Goal: Task Accomplishment & Management: Complete application form

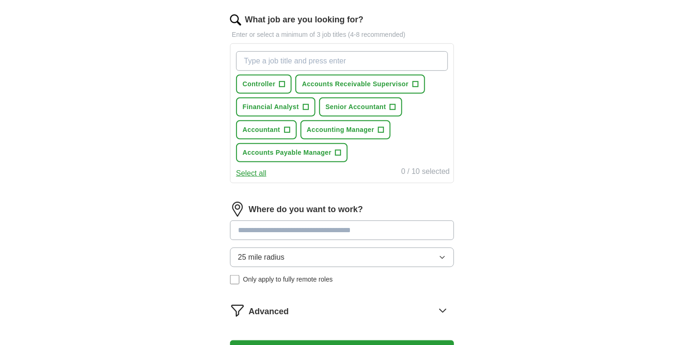
scroll to position [245, 0]
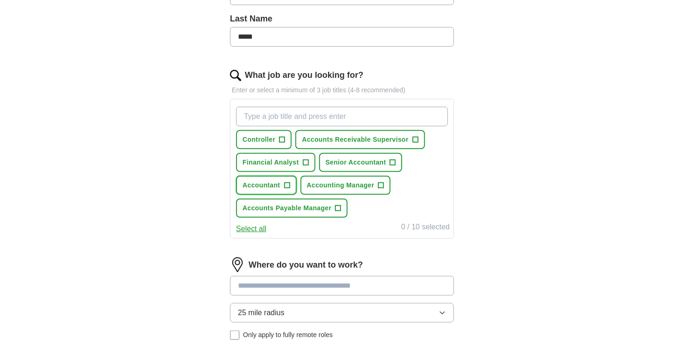
click at [288, 182] on span "+" at bounding box center [287, 185] width 6 height 7
click at [393, 159] on span "+" at bounding box center [393, 162] width 6 height 7
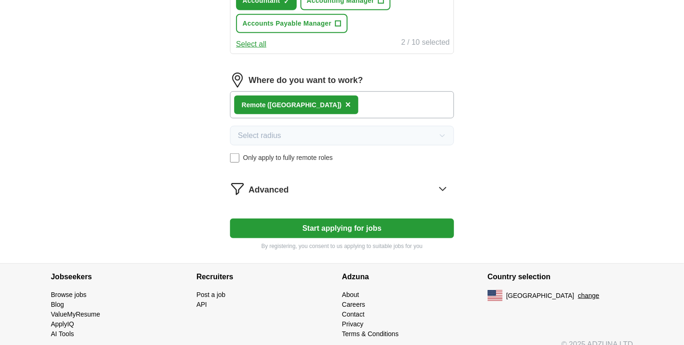
scroll to position [431, 0]
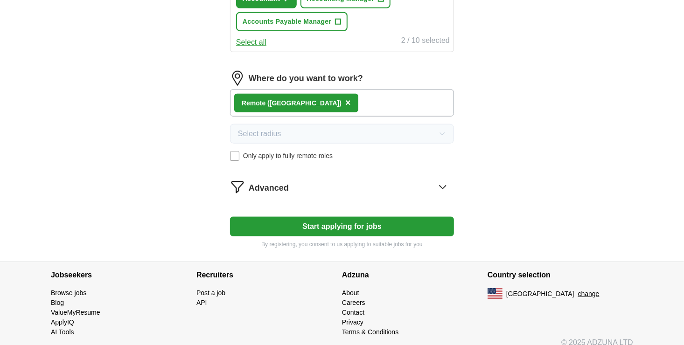
click at [415, 181] on div "Advanced" at bounding box center [351, 187] width 205 height 15
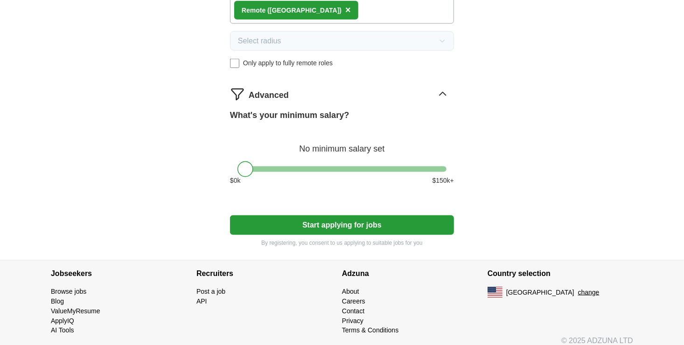
scroll to position [524, 0]
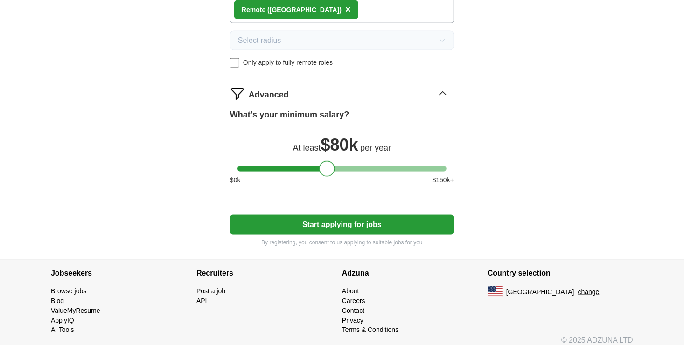
drag, startPoint x: 241, startPoint y: 169, endPoint x: 323, endPoint y: 166, distance: 81.7
click at [323, 166] on div at bounding box center [327, 169] width 16 height 16
click at [338, 224] on button "Start applying for jobs" at bounding box center [342, 225] width 224 height 20
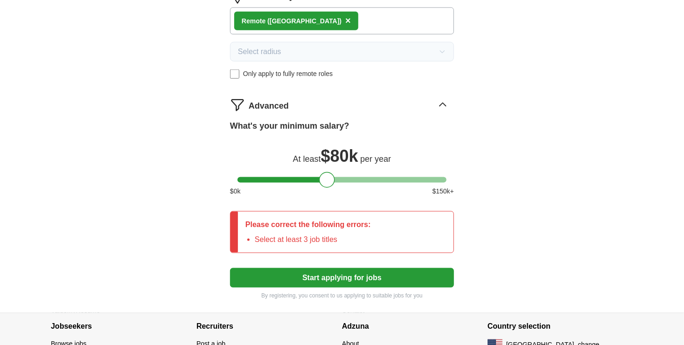
scroll to position [536, 0]
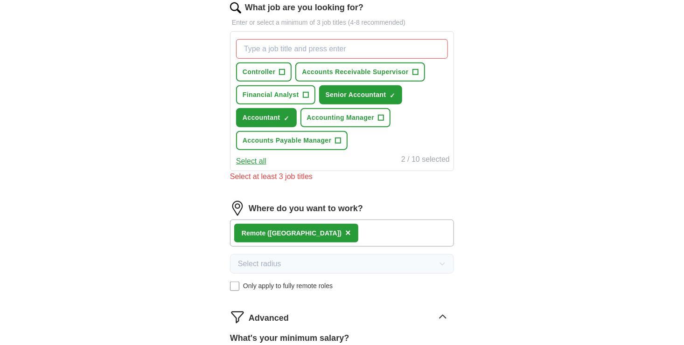
scroll to position [302, 0]
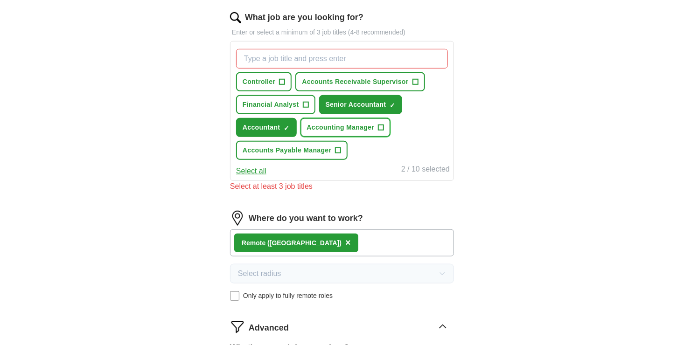
click at [378, 124] on span "+" at bounding box center [381, 127] width 6 height 7
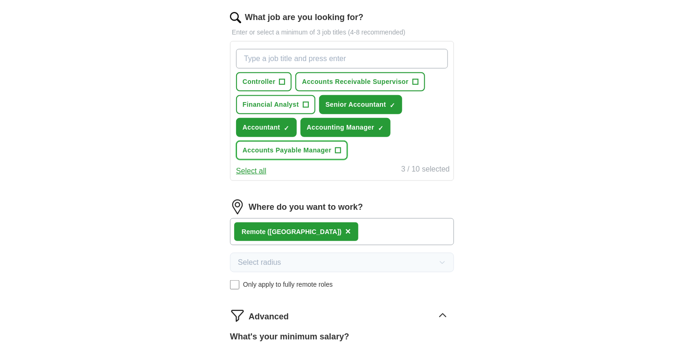
click at [336, 148] on span "+" at bounding box center [338, 150] width 6 height 7
click at [0, 0] on span "×" at bounding box center [0, 0] width 0 height 0
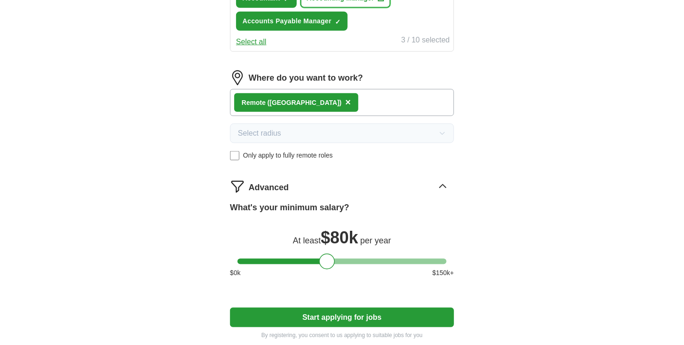
scroll to position [442, 0]
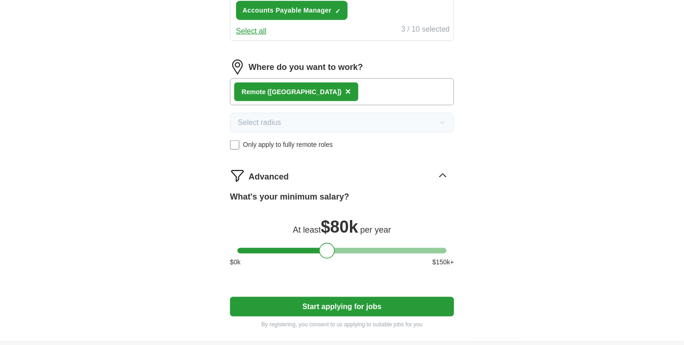
click at [346, 307] on button "Start applying for jobs" at bounding box center [342, 307] width 224 height 20
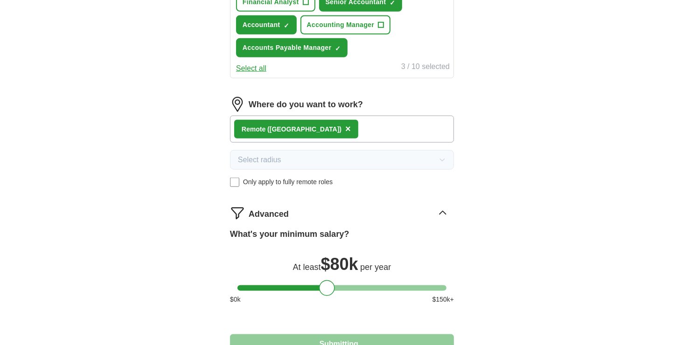
select select "**"
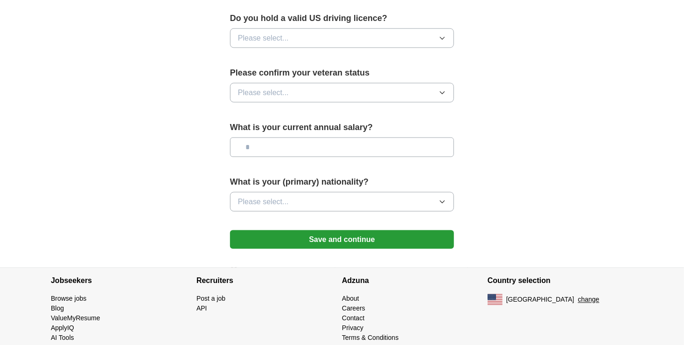
scroll to position [612, 0]
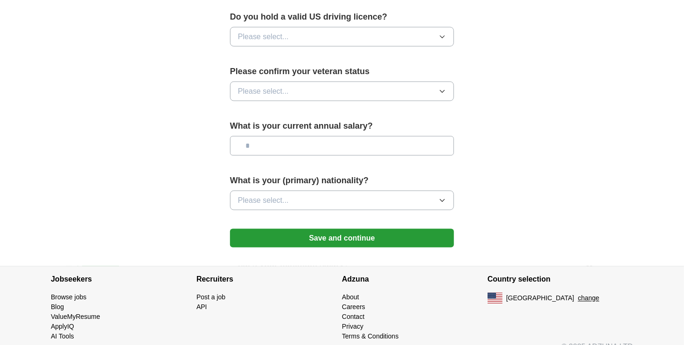
click at [366, 191] on button "Please select..." at bounding box center [342, 201] width 224 height 20
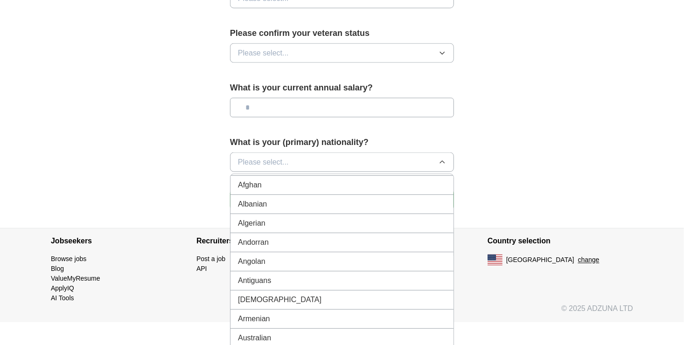
scroll to position [0, 0]
click at [320, 178] on div "American" at bounding box center [342, 183] width 208 height 11
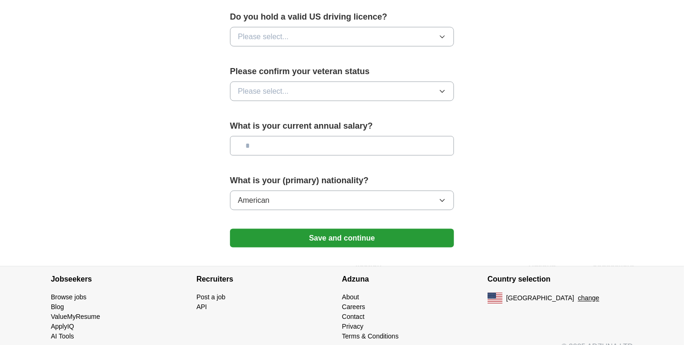
click at [283, 86] on span "Please select..." at bounding box center [263, 91] width 51 height 11
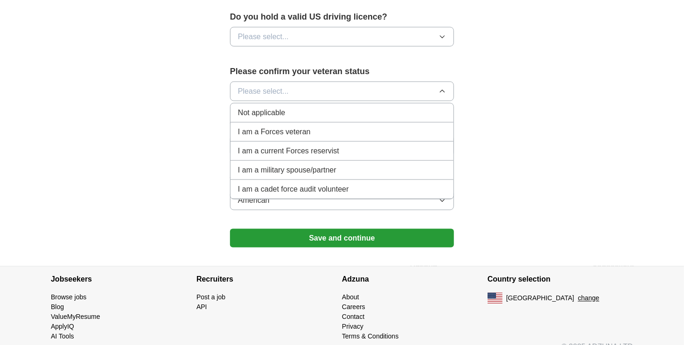
click at [297, 107] on div "Not applicable" at bounding box center [342, 112] width 208 height 11
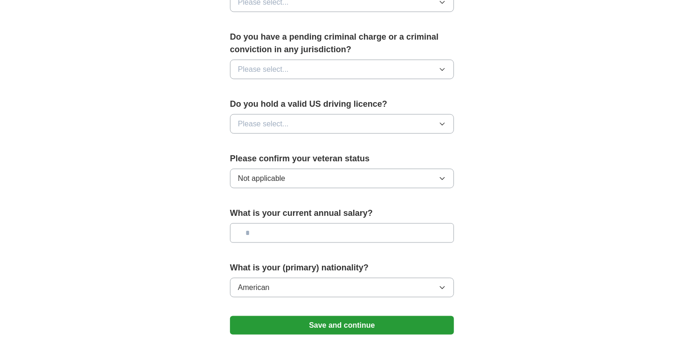
scroll to position [518, 0]
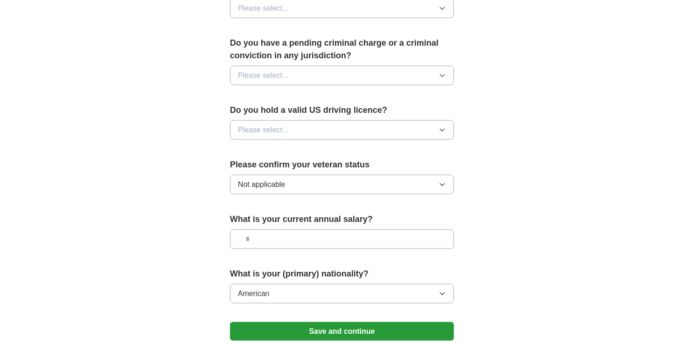
click at [292, 120] on button "Please select..." at bounding box center [342, 130] width 224 height 20
click at [273, 146] on div "Yes" at bounding box center [342, 151] width 208 height 11
click at [307, 66] on button "Please select..." at bounding box center [342, 76] width 224 height 20
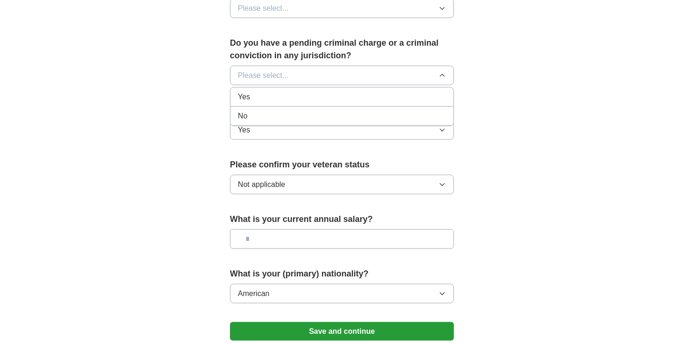
click at [286, 111] on div "No" at bounding box center [342, 116] width 208 height 11
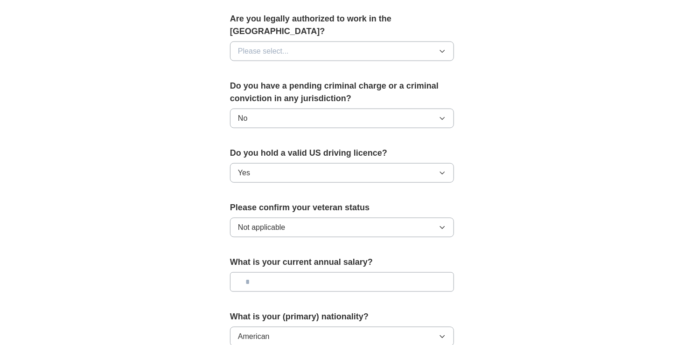
scroll to position [425, 0]
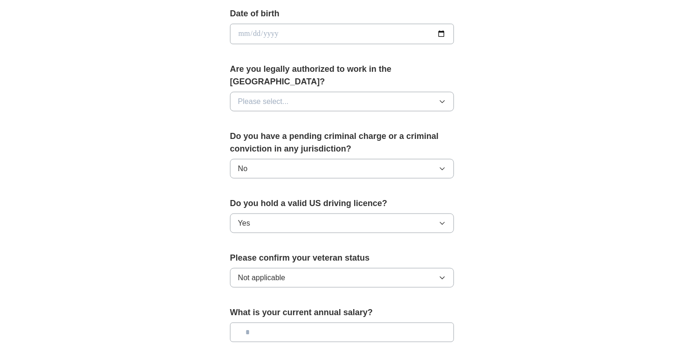
click at [311, 92] on button "Please select..." at bounding box center [342, 102] width 224 height 20
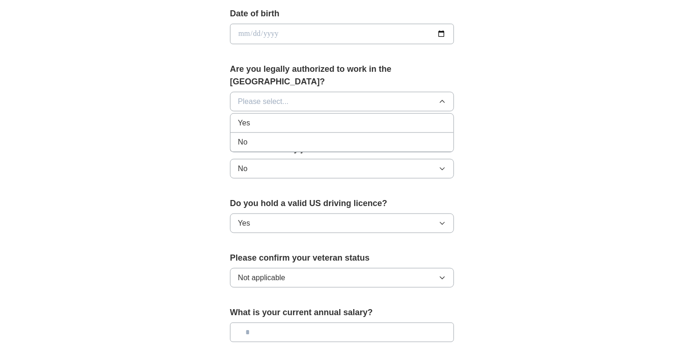
click at [284, 118] on div "Yes" at bounding box center [342, 123] width 208 height 11
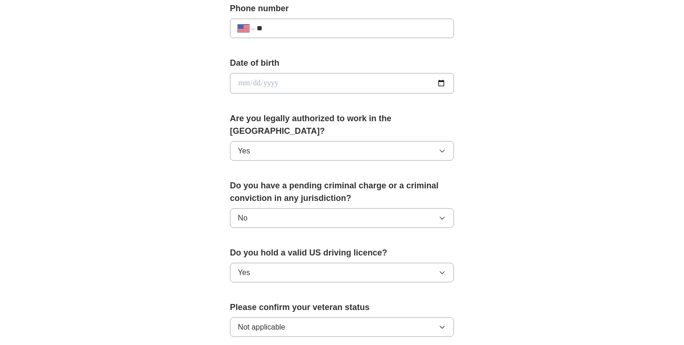
scroll to position [332, 0]
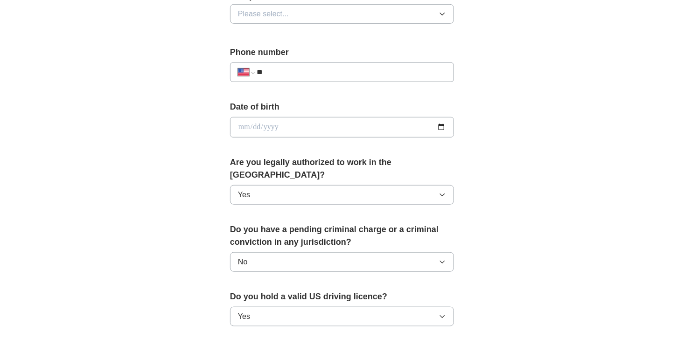
click at [308, 70] on input "**" at bounding box center [351, 72] width 189 height 11
type input "**********"
click at [307, 126] on input "date" at bounding box center [342, 127] width 224 height 21
type input "**********"
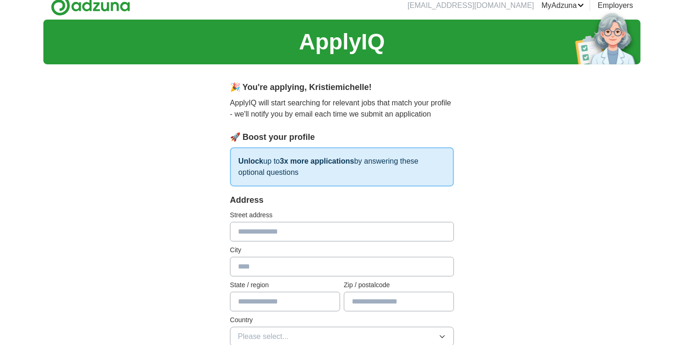
scroll to position [0, 0]
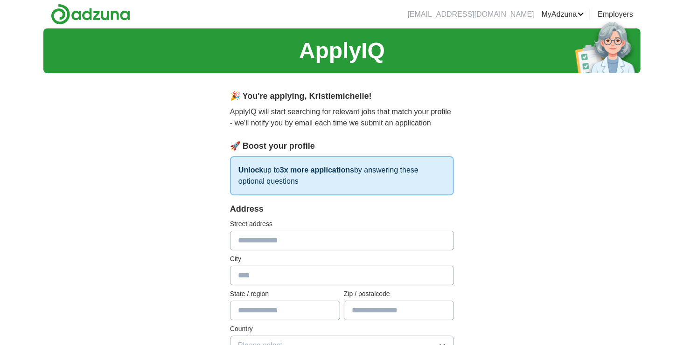
click at [282, 241] on input "text" at bounding box center [342, 241] width 224 height 20
type input "**********"
type input "**"
type input "*****"
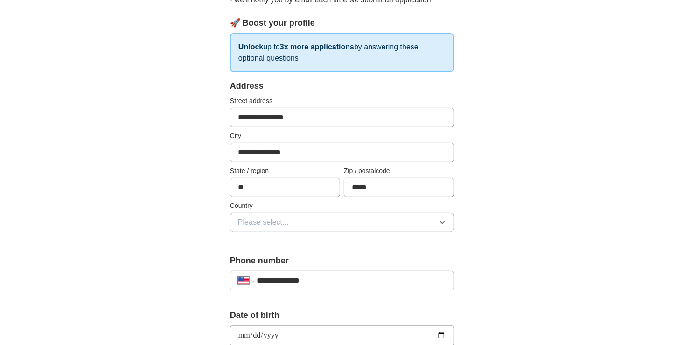
scroll to position [140, 0]
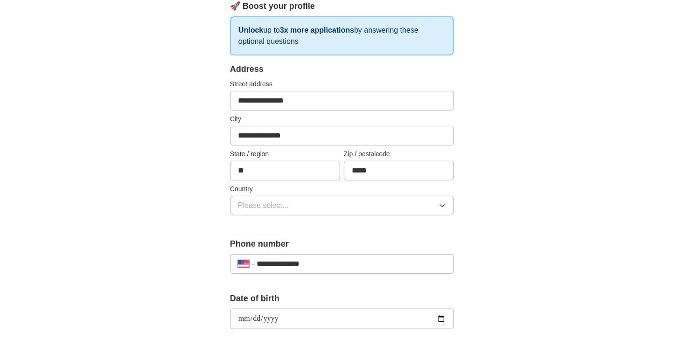
click at [257, 200] on span "Please select..." at bounding box center [263, 205] width 51 height 11
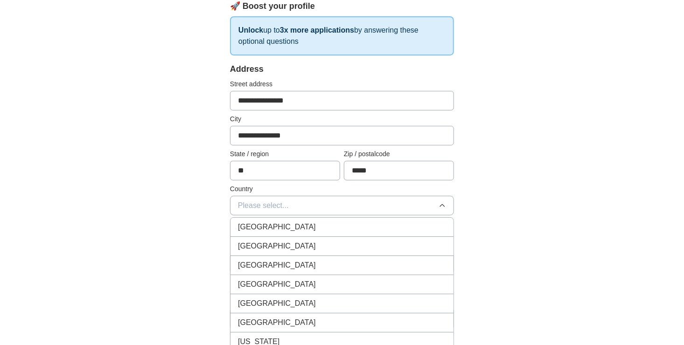
click at [270, 241] on span "[GEOGRAPHIC_DATA]" at bounding box center [277, 246] width 78 height 11
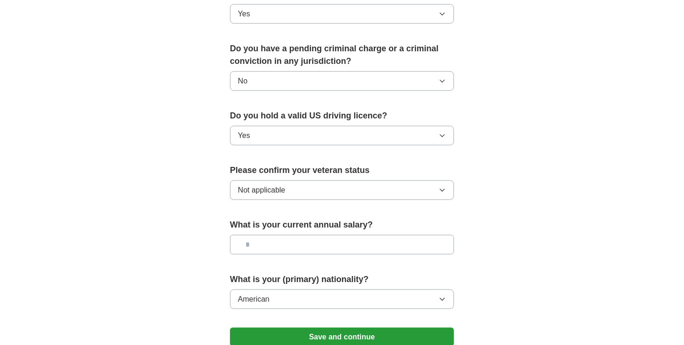
scroll to position [607, 0]
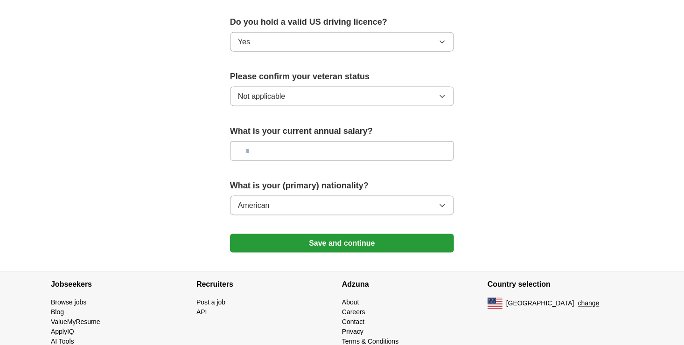
click at [352, 141] on input "text" at bounding box center [342, 151] width 224 height 20
click at [350, 141] on input "text" at bounding box center [342, 151] width 224 height 20
type input "*******"
click at [348, 234] on button "Save and continue" at bounding box center [342, 243] width 224 height 19
